Goal: Navigation & Orientation: Find specific page/section

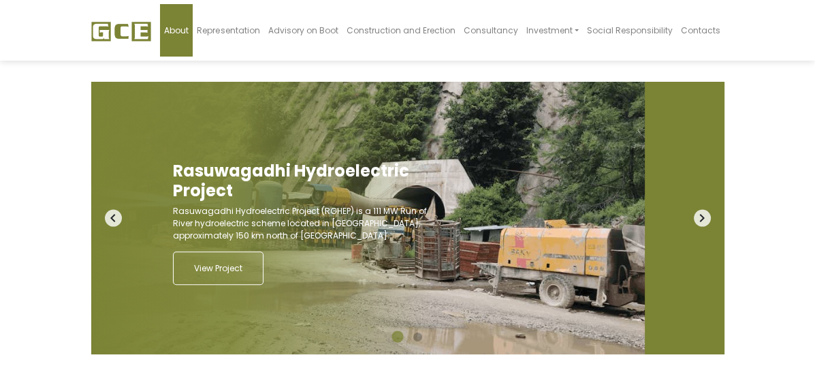
click at [189, 29] on span "About" at bounding box center [176, 31] width 25 height 12
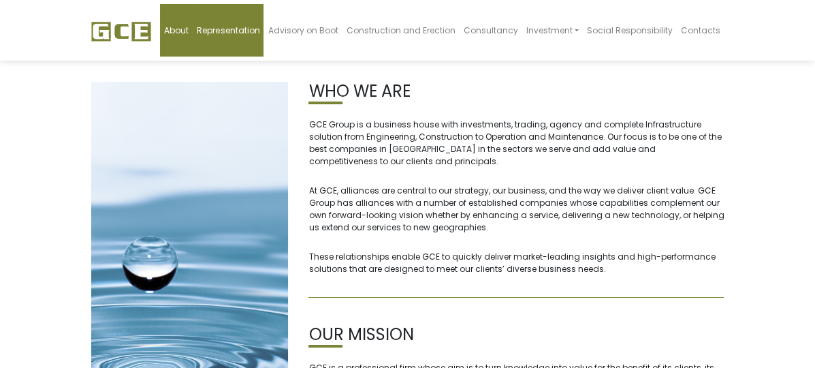
click at [259, 29] on span "Representation" at bounding box center [228, 31] width 63 height 12
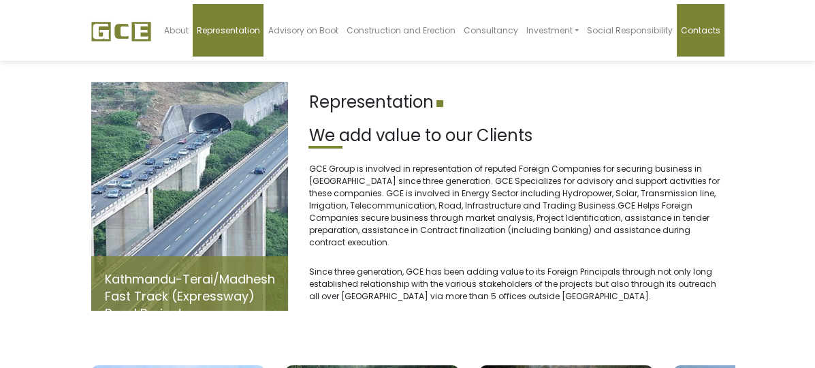
click at [720, 34] on span "Contacts" at bounding box center [700, 31] width 39 height 12
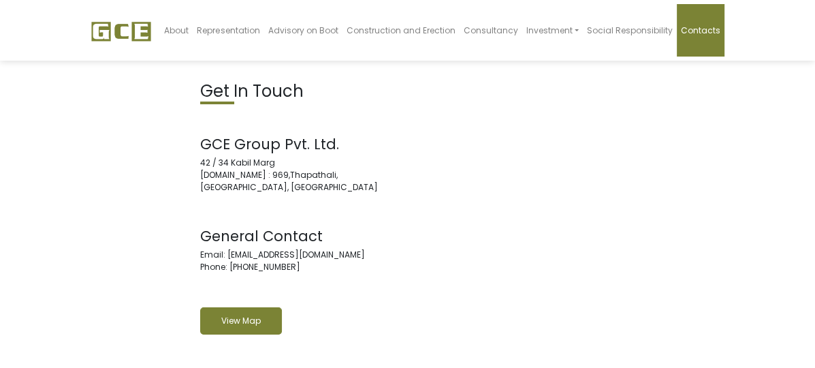
click at [223, 327] on link "View Map" at bounding box center [241, 320] width 82 height 27
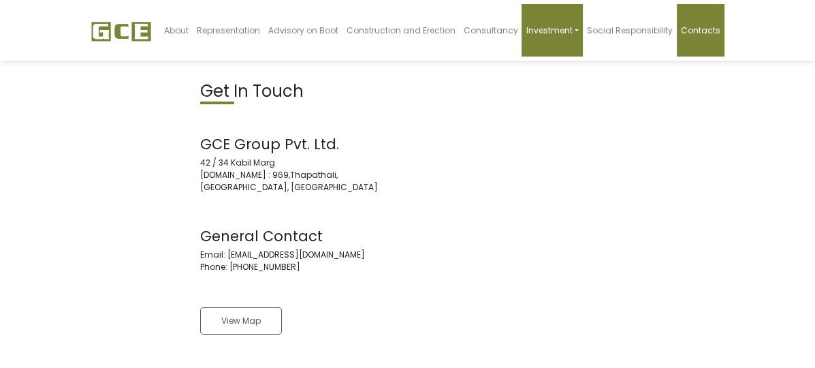
click at [582, 30] on link "Investment" at bounding box center [551, 30] width 61 height 52
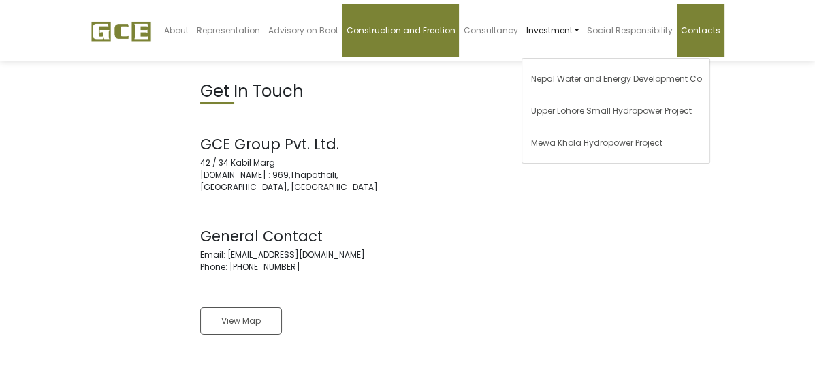
click at [455, 35] on span "Construction and Erection" at bounding box center [400, 31] width 109 height 12
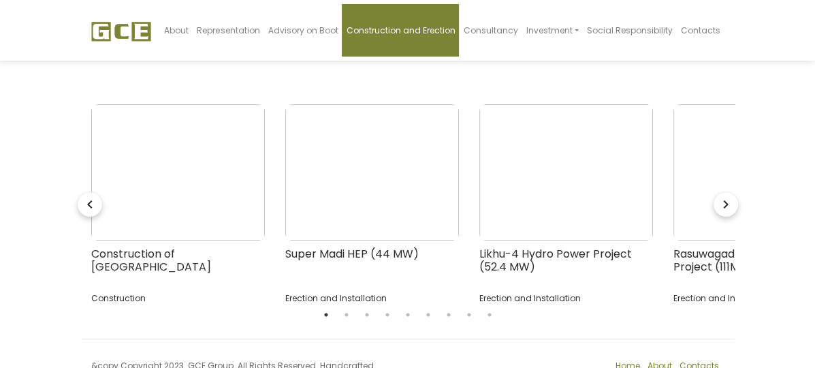
scroll to position [356, 0]
